Goal: Information Seeking & Learning: Learn about a topic

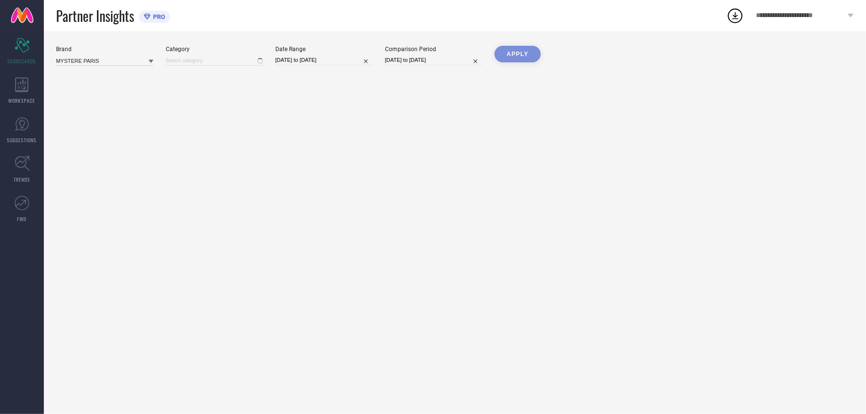
type input "All"
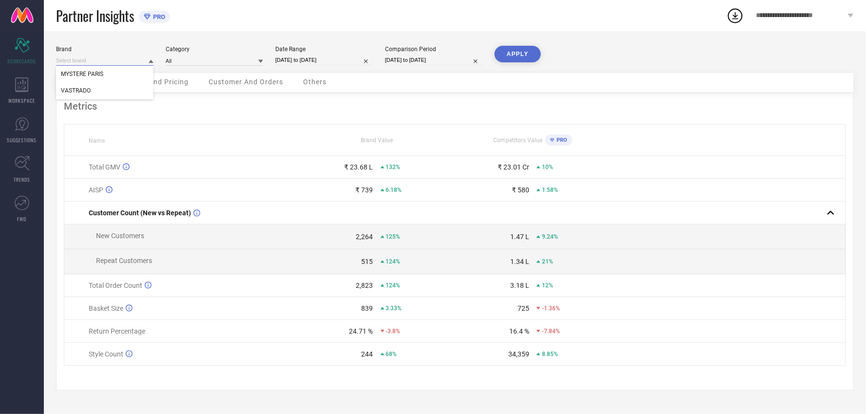
click at [134, 59] on input at bounding box center [104, 61] width 97 height 10
click at [106, 85] on div "VASTRADO" at bounding box center [104, 90] width 97 height 17
type input "All"
click at [315, 59] on input "[DATE] to [DATE]" at bounding box center [323, 60] width 97 height 10
select select "7"
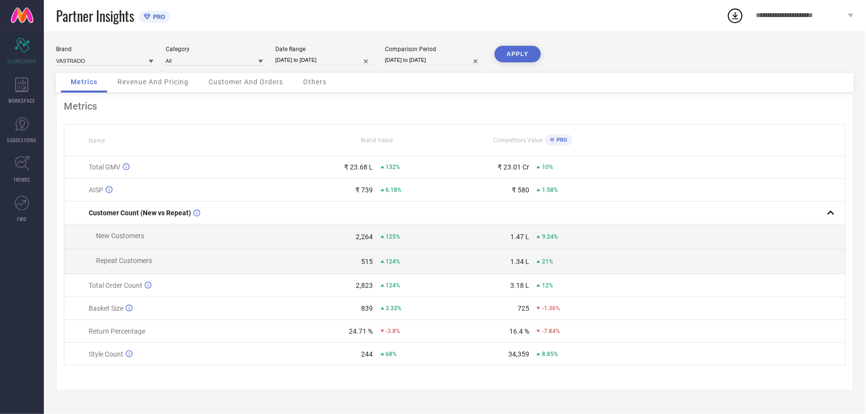
select select "2025"
select select "8"
select select "2025"
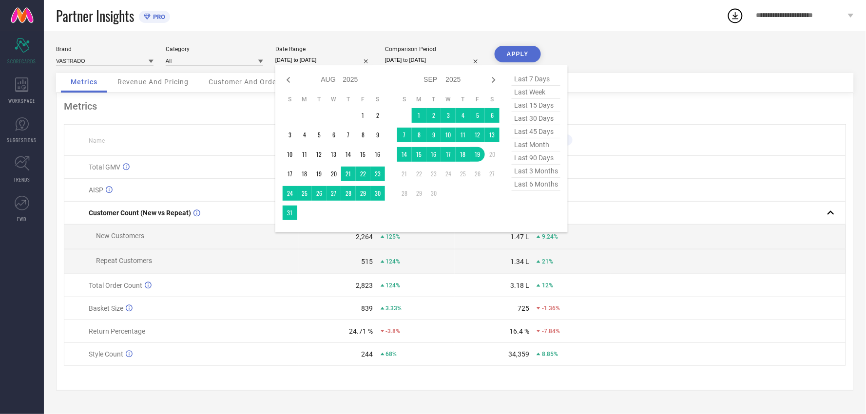
click at [285, 74] on div "Jan Feb Mar Apr May Jun [DATE] Aug Sep Oct Nov [DATE] 2016 2017 2018 2019 2020 …" at bounding box center [334, 80] width 102 height 14
click at [287, 78] on icon at bounding box center [289, 80] width 12 height 12
select select "6"
select select "2025"
select select "7"
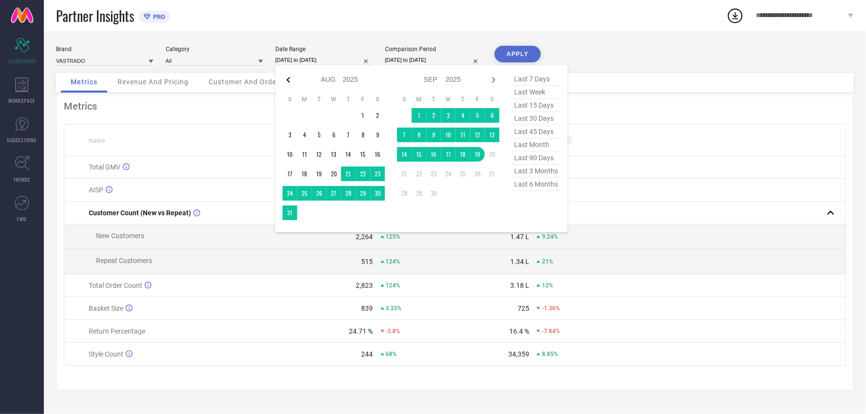
select select "2025"
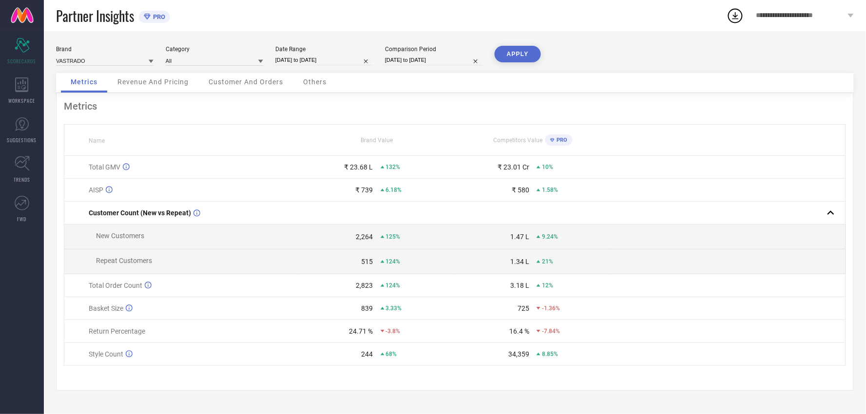
click at [531, 30] on div "Partner Insights PRO" at bounding box center [391, 15] width 670 height 31
click at [21, 87] on icon at bounding box center [22, 84] width 14 height 15
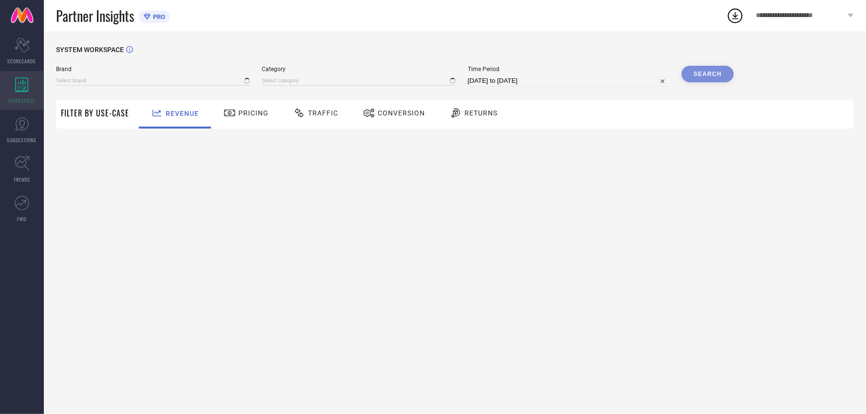
type input "MYSTERE PARIS"
type input "All"
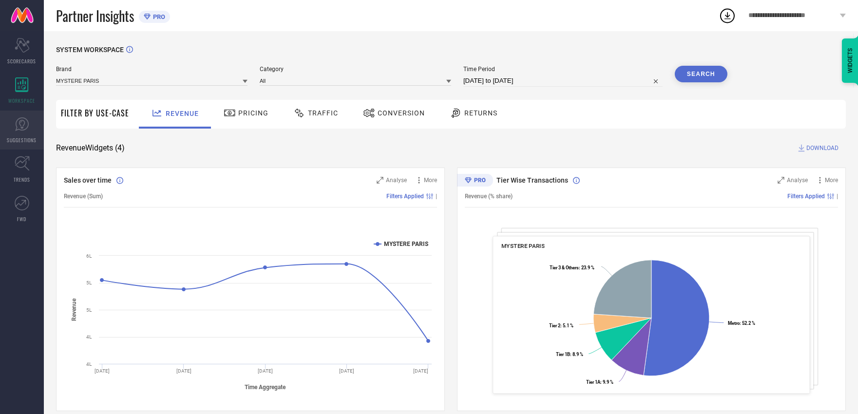
click at [21, 114] on link "SUGGESTIONS" at bounding box center [22, 130] width 44 height 39
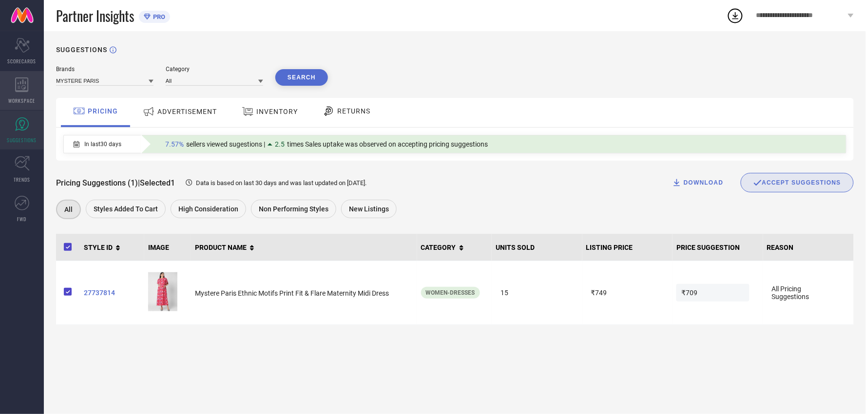
click at [26, 95] on div "WORKSPACE" at bounding box center [22, 90] width 44 height 39
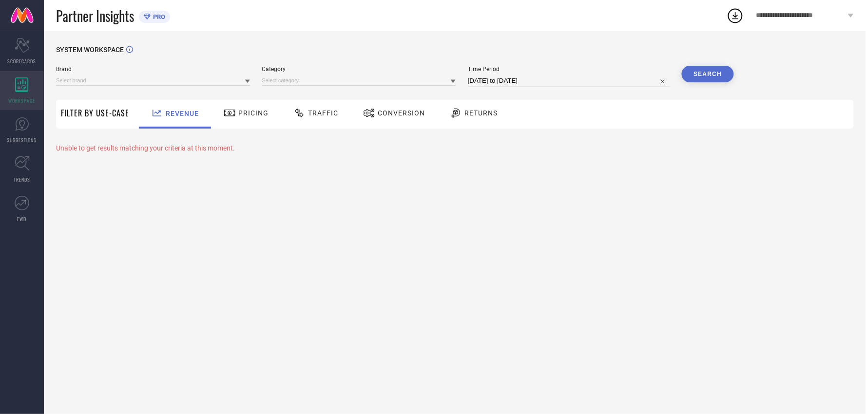
type input "MYSTERE PARIS"
type input "All"
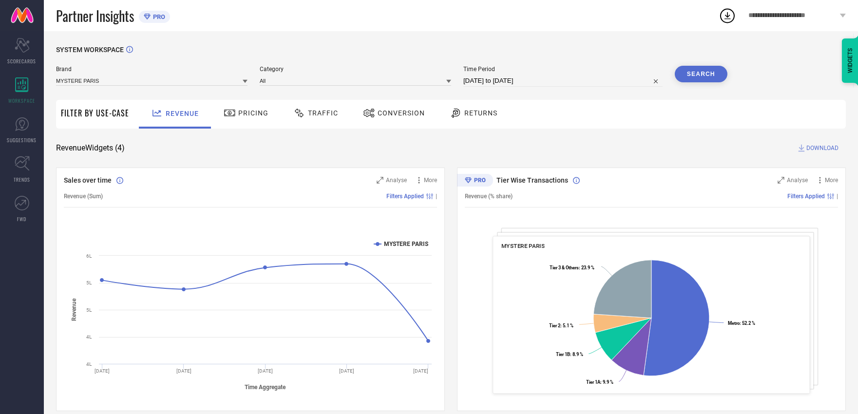
click at [238, 113] on span "Pricing" at bounding box center [253, 113] width 30 height 8
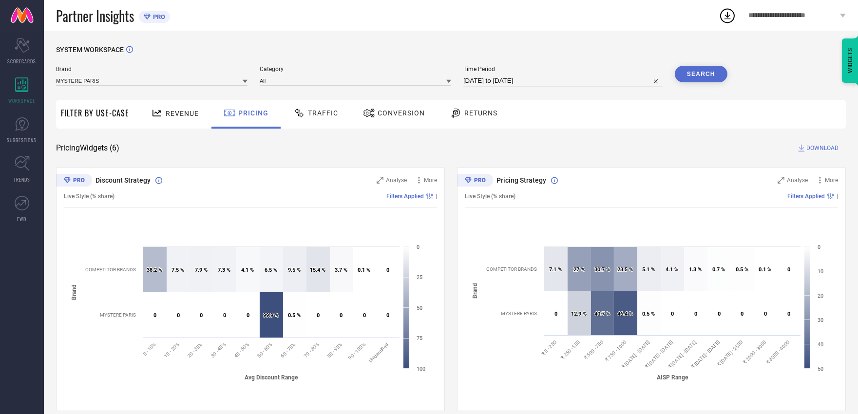
click at [325, 119] on div "Traffic" at bounding box center [316, 113] width 50 height 17
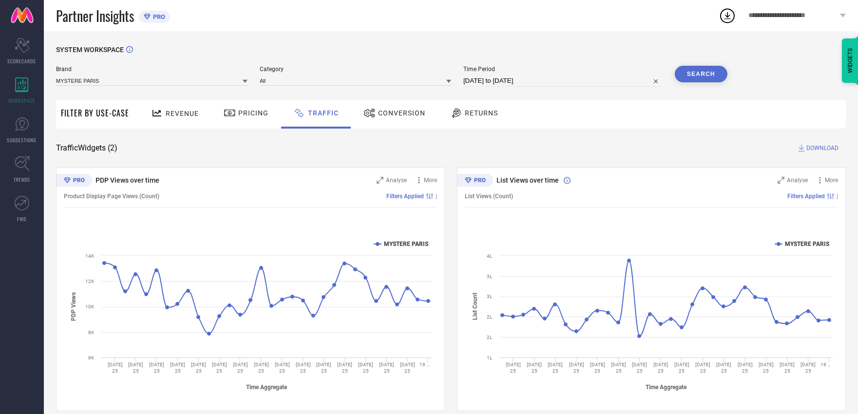
click at [382, 117] on div "Conversion" at bounding box center [394, 113] width 67 height 17
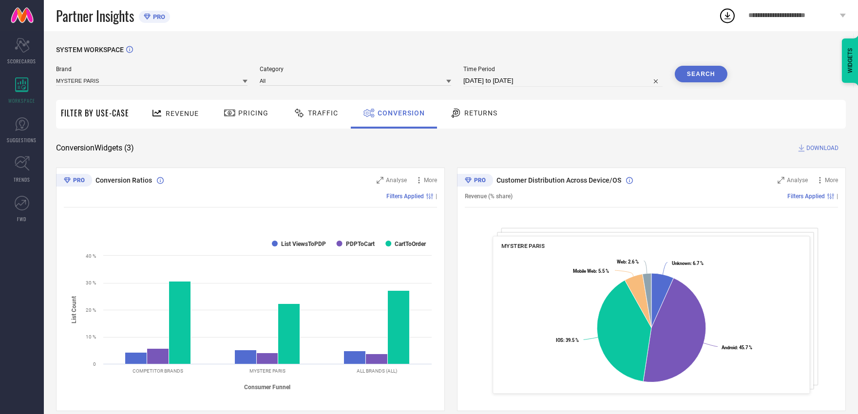
click at [481, 121] on div "Returns" at bounding box center [473, 113] width 53 height 17
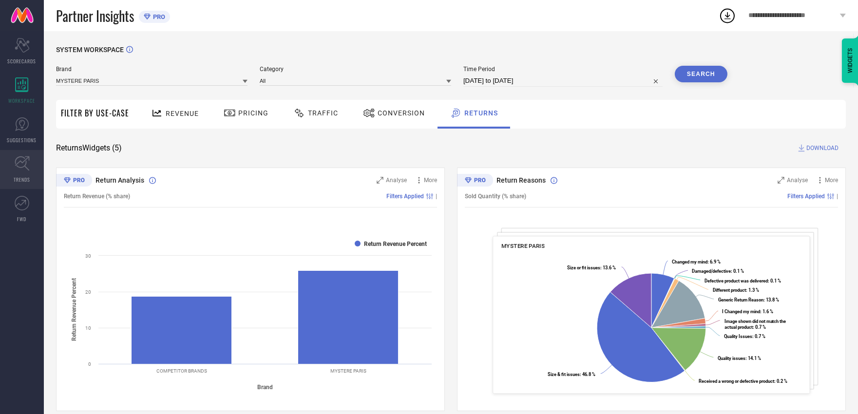
click at [32, 178] on link "TRENDS" at bounding box center [22, 169] width 44 height 39
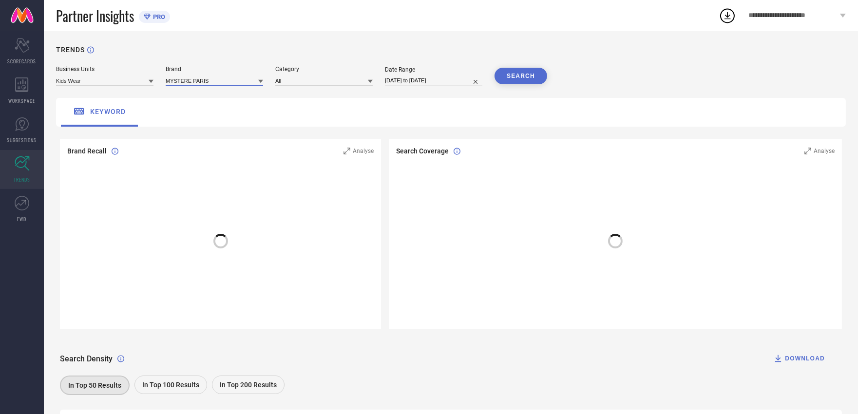
click at [239, 77] on input at bounding box center [214, 81] width 97 height 10
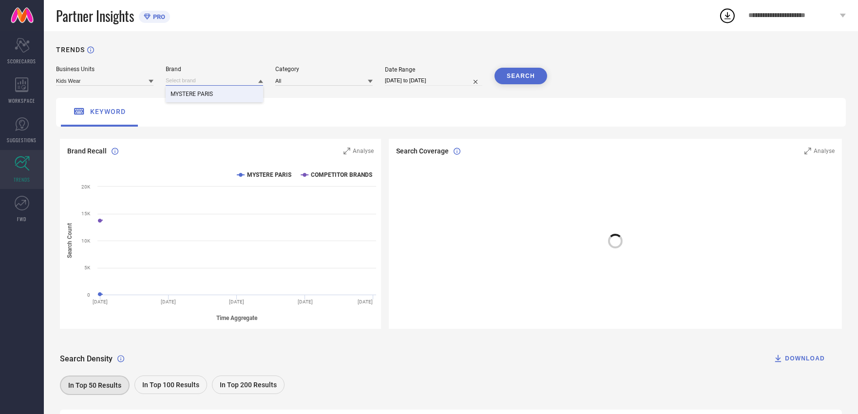
click at [237, 81] on input at bounding box center [214, 81] width 97 height 10
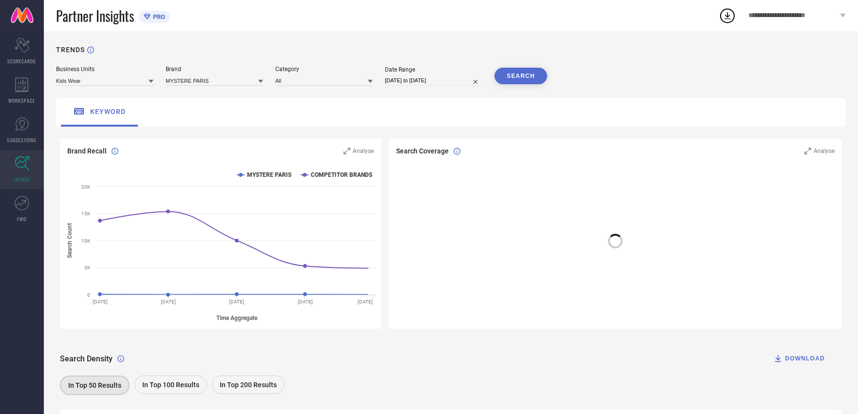
click at [235, 97] on div "TRENDS Business Units Kids Wear Brand MYSTERE [GEOGRAPHIC_DATA] Category All Da…" at bounding box center [451, 276] width 814 height 491
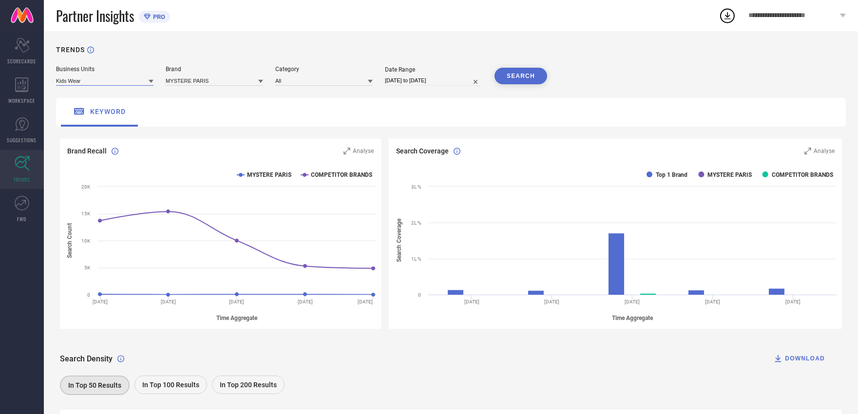
click at [101, 79] on input at bounding box center [104, 81] width 97 height 10
